Goal: Task Accomplishment & Management: Manage account settings

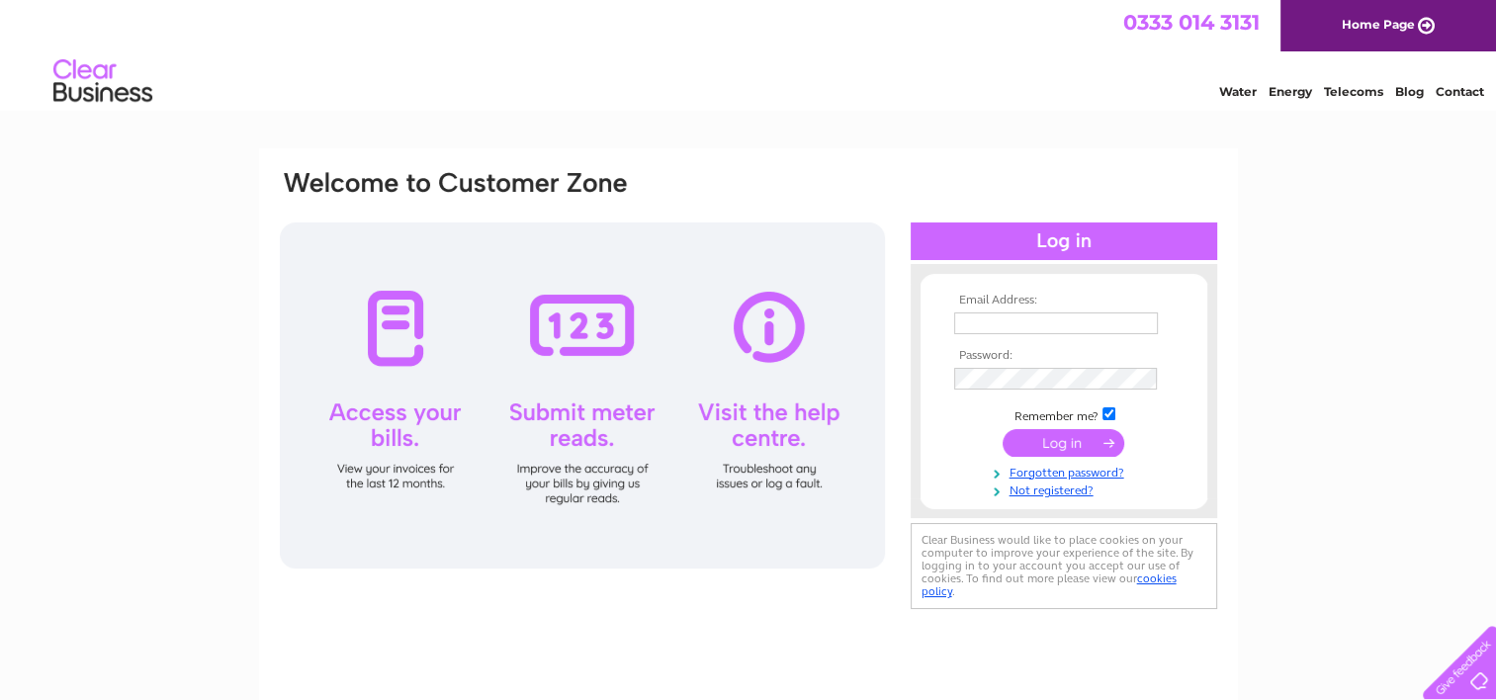
type input "[EMAIL_ADDRESS][PERSON_NAME][DOMAIN_NAME]"
click at [1082, 443] on input "submit" at bounding box center [1063, 443] width 122 height 28
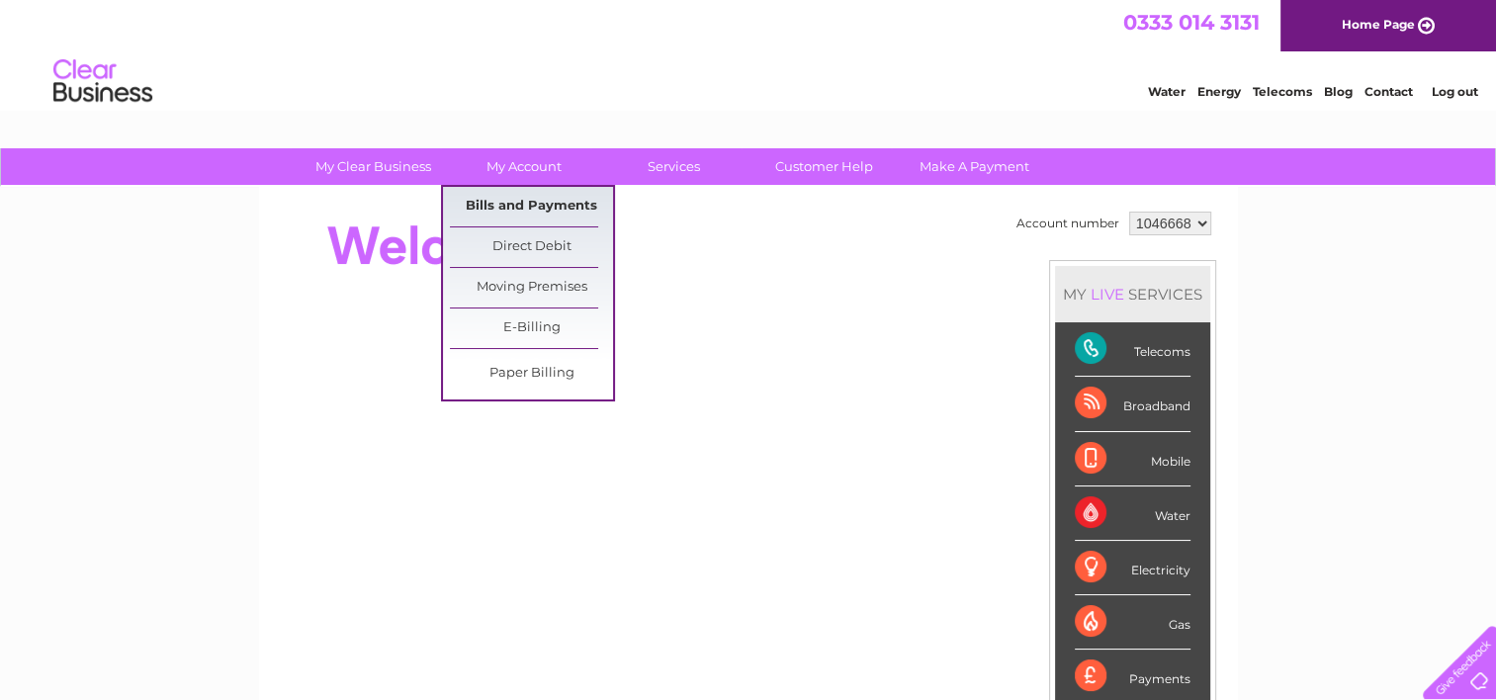
click at [517, 207] on link "Bills and Payments" at bounding box center [531, 207] width 163 height 40
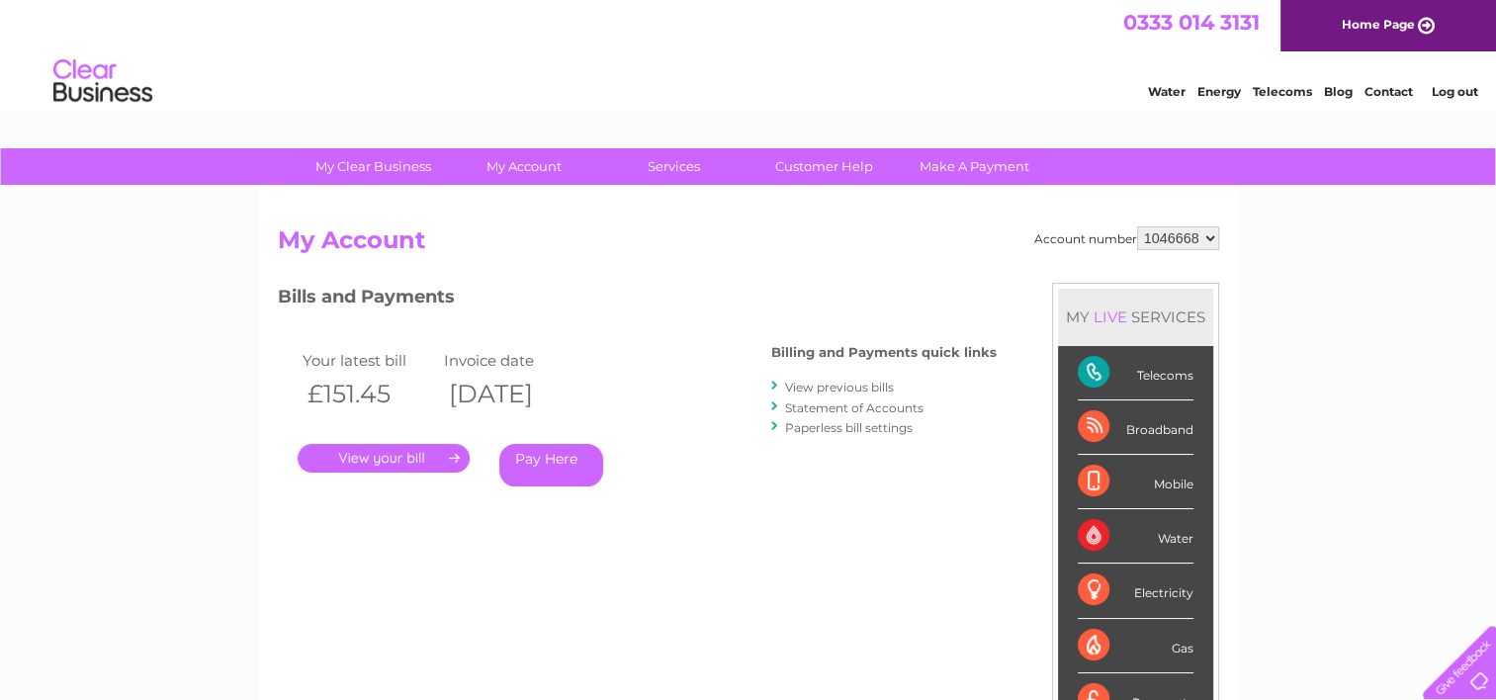
click at [352, 460] on link "." at bounding box center [384, 458] width 172 height 29
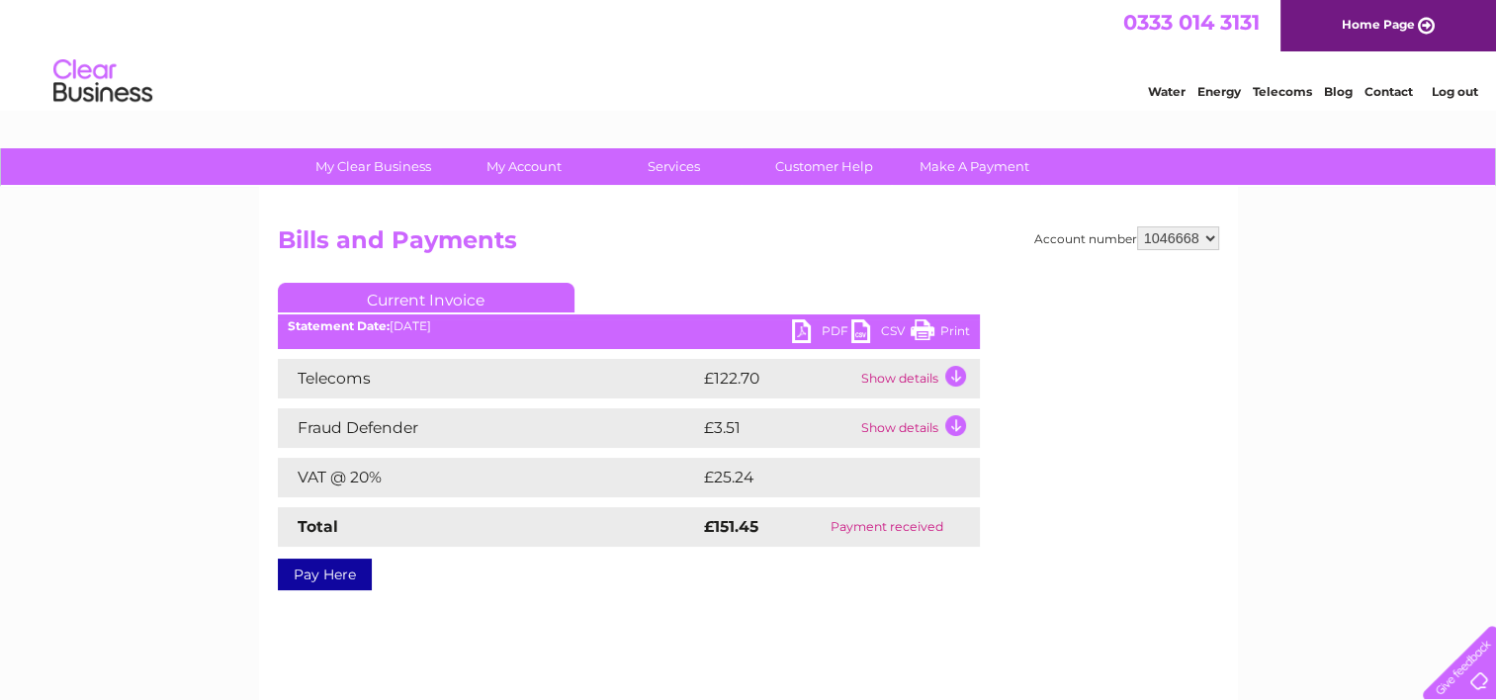
click at [829, 330] on link "PDF" at bounding box center [821, 333] width 59 height 29
